Goal: Task Accomplishment & Management: Manage account settings

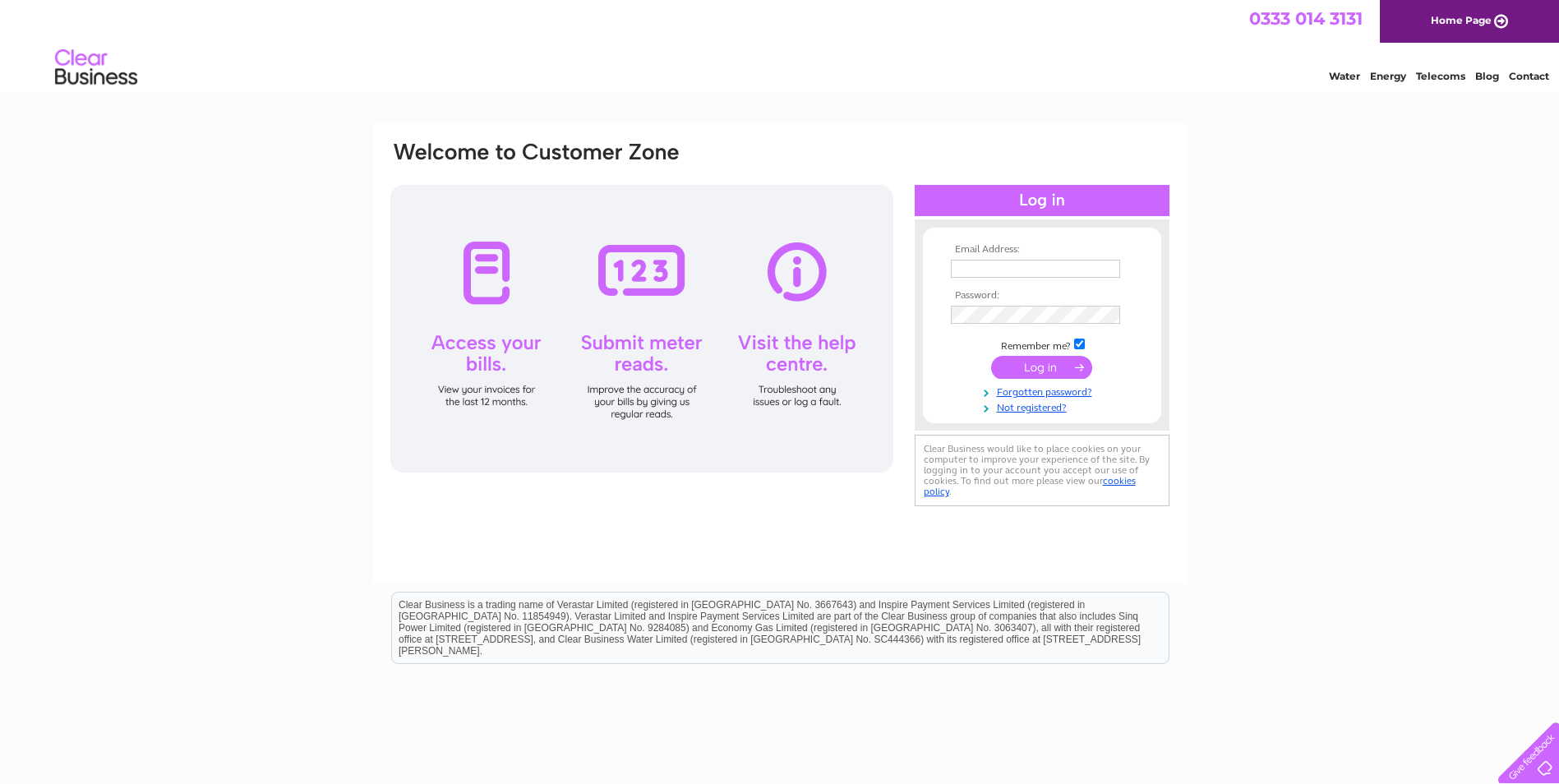
type input "[EMAIL_ADDRESS][DOMAIN_NAME]"
click at [1057, 366] on input "submit" at bounding box center [1041, 367] width 101 height 23
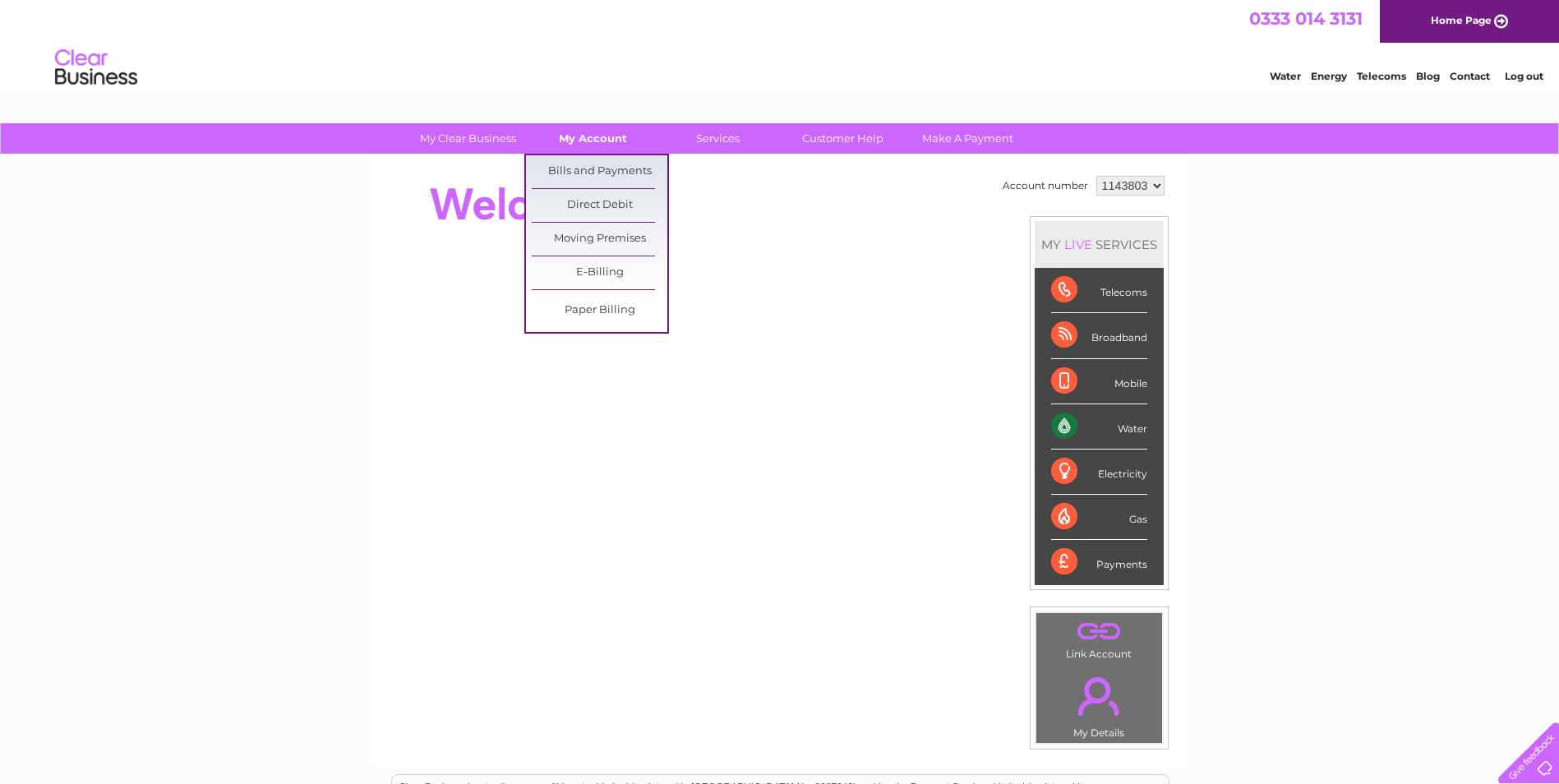
click at [606, 138] on link "My Account" at bounding box center [593, 139] width 135 height 31
click at [607, 170] on link "Bills and Payments" at bounding box center [599, 172] width 135 height 33
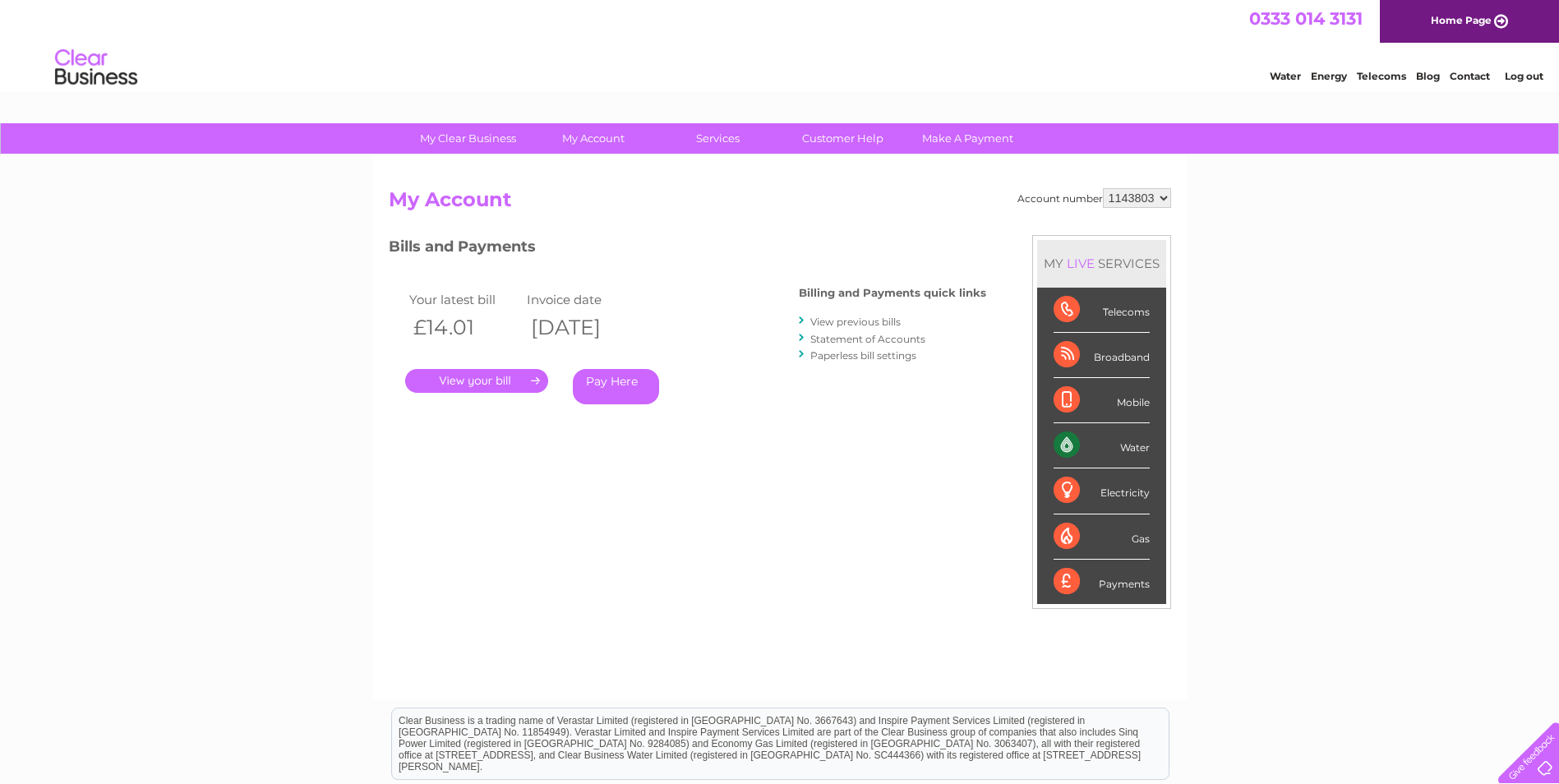
click at [503, 387] on link "." at bounding box center [477, 380] width 143 height 24
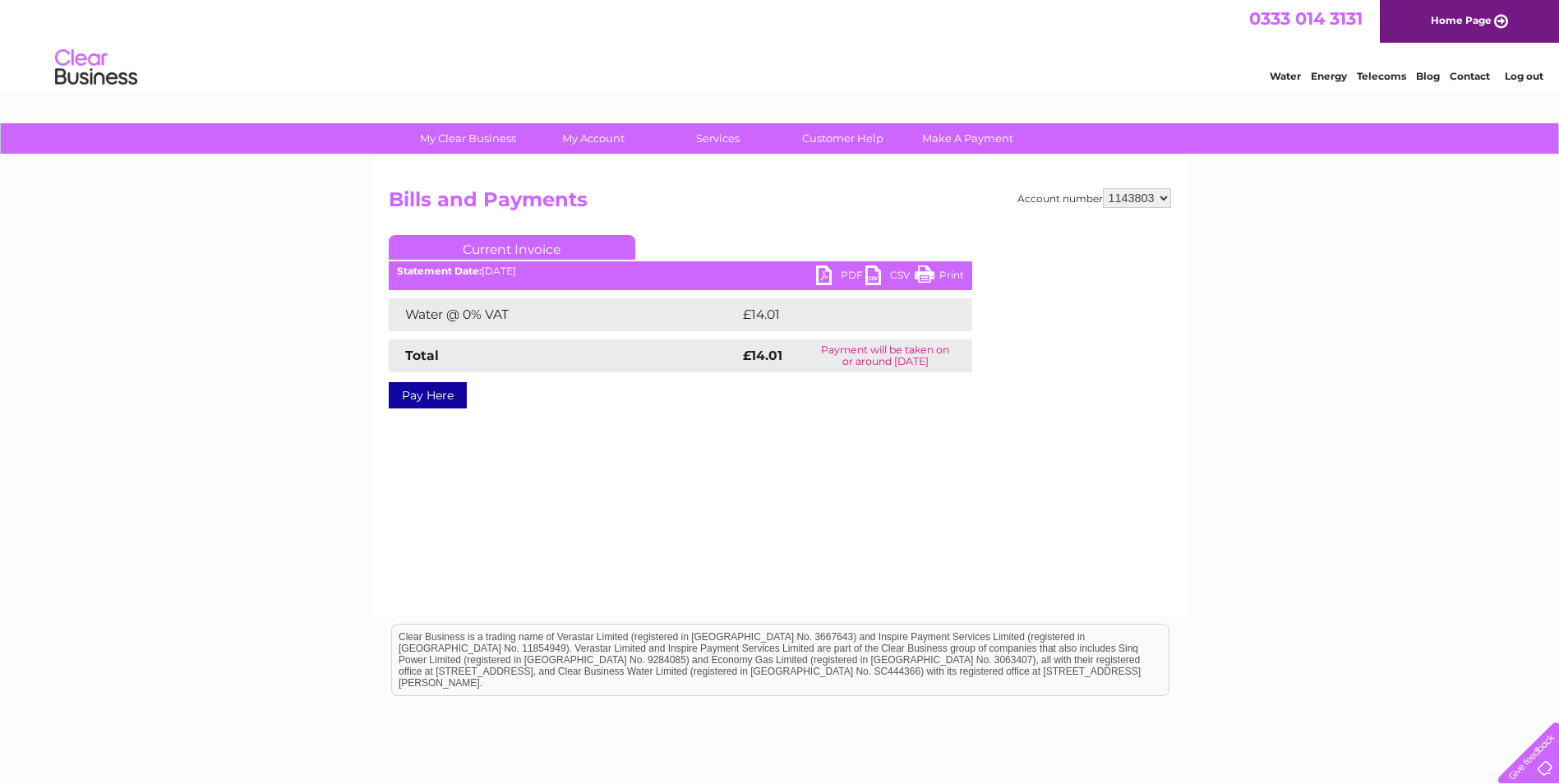
click at [847, 273] on link "PDF" at bounding box center [840, 277] width 49 height 24
